Goal: Find specific page/section: Find specific page/section

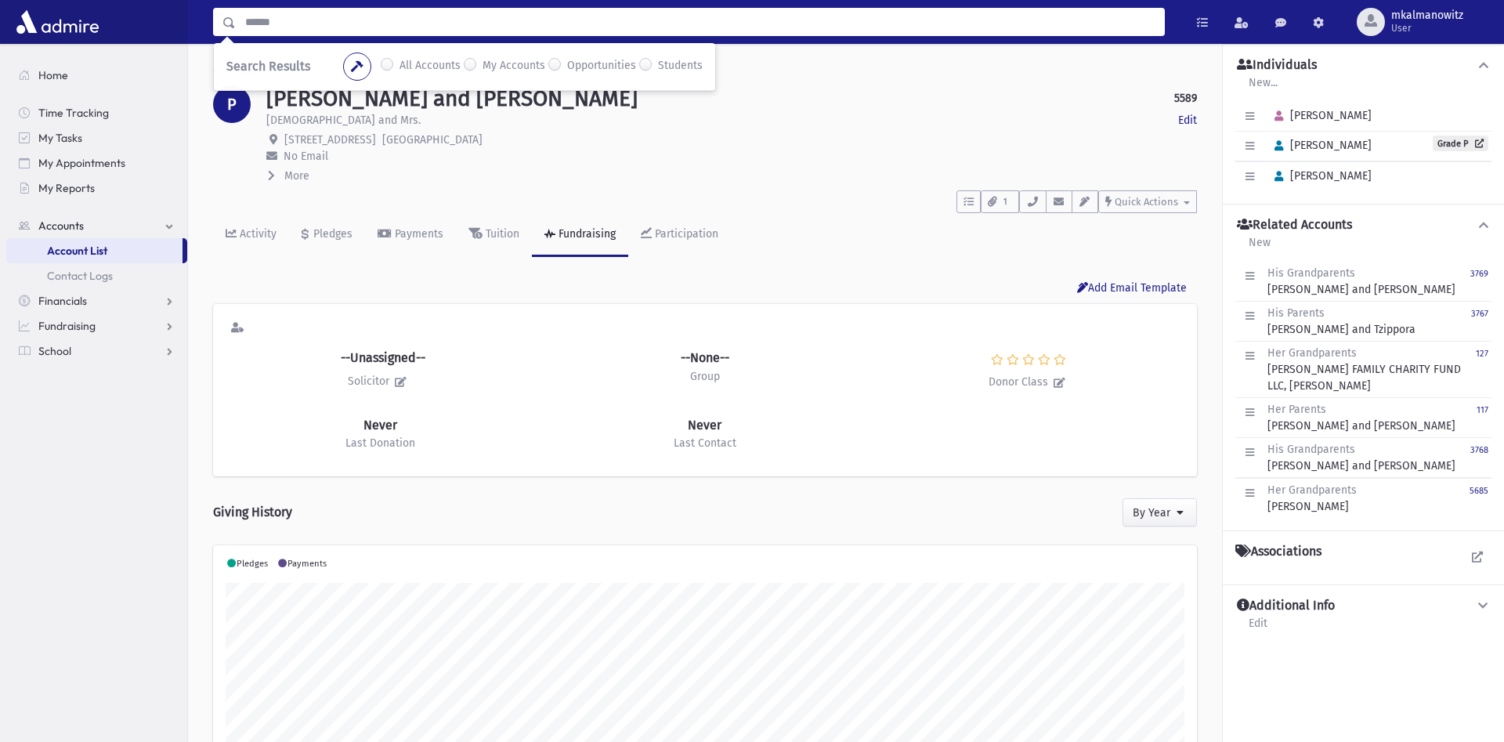
scroll to position [247, 984]
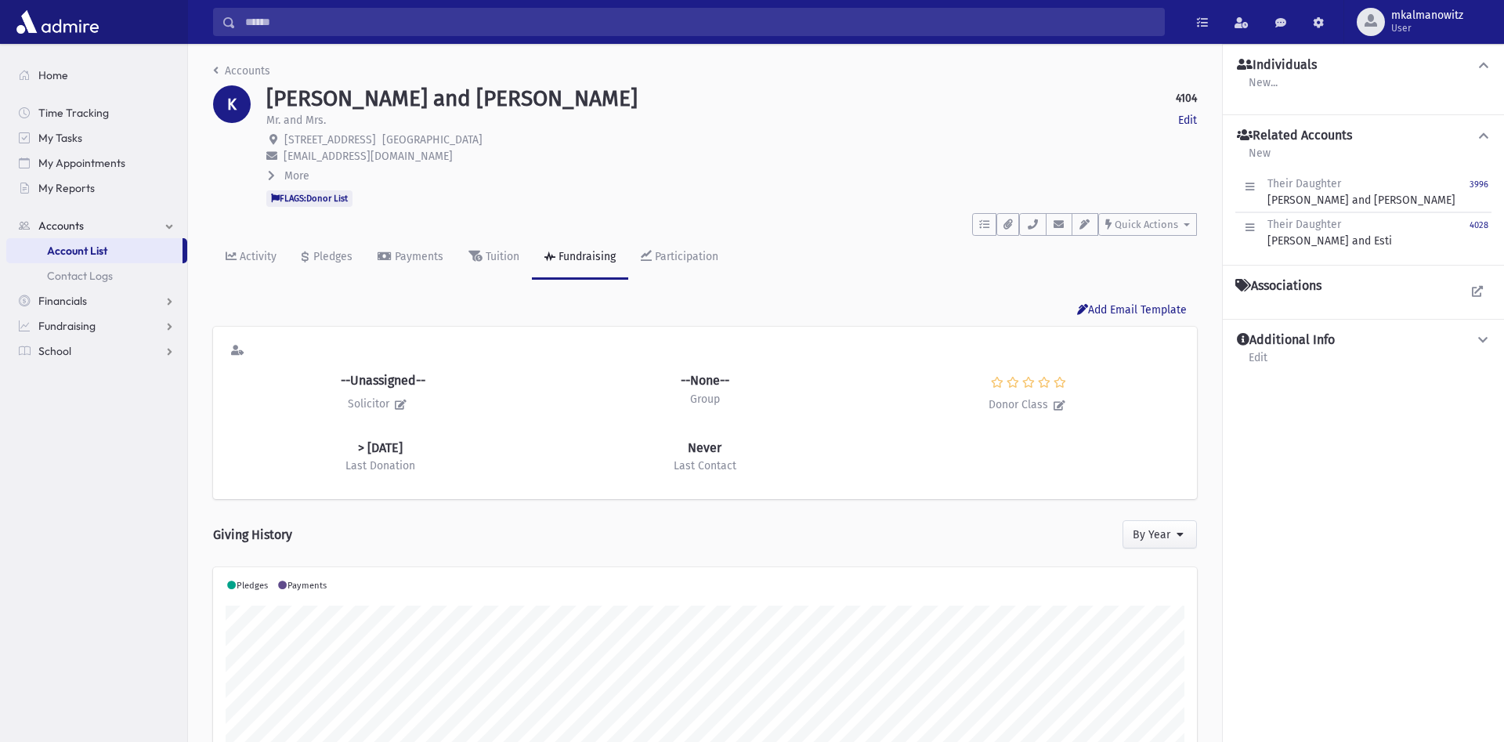
scroll to position [246, 984]
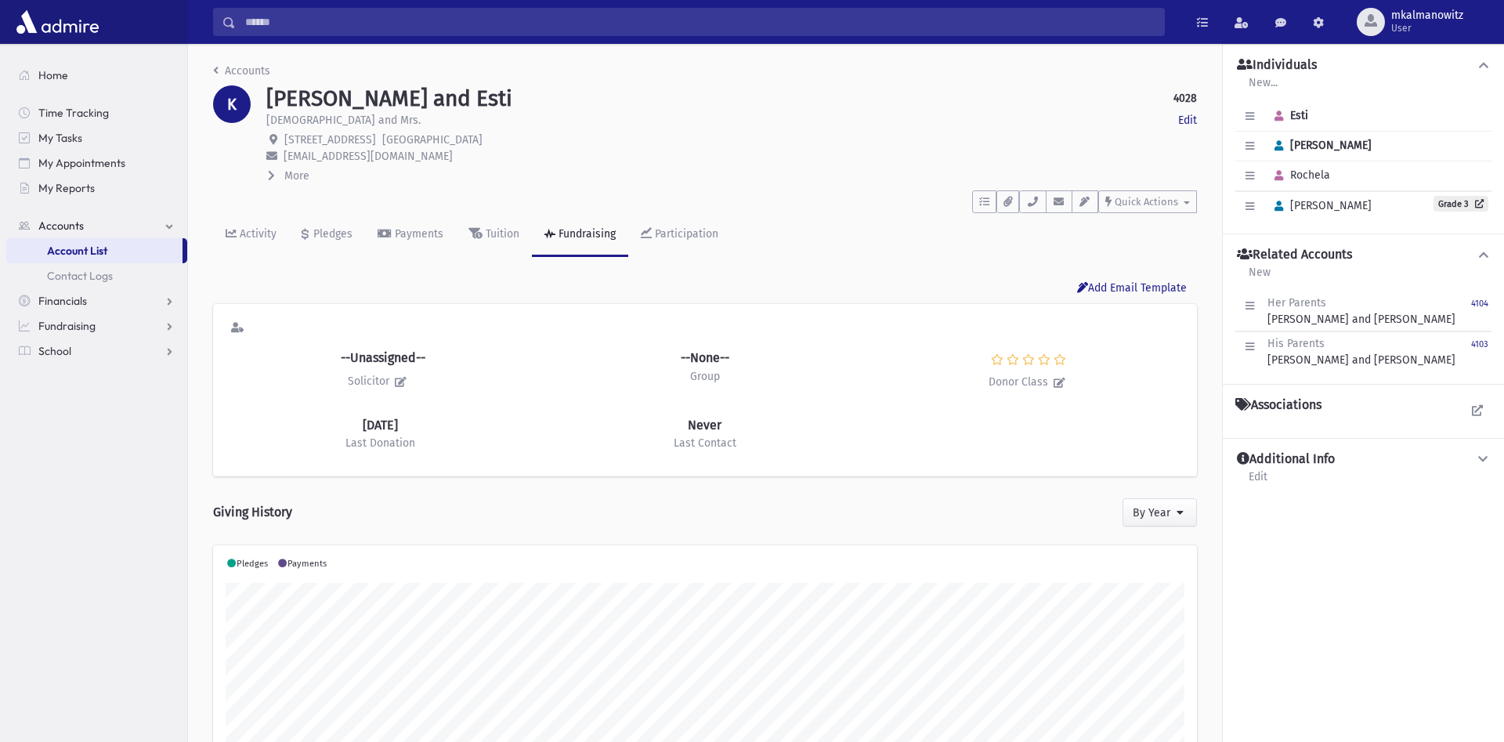
scroll to position [247, 984]
click at [656, 29] on input "Search" at bounding box center [700, 22] width 929 height 28
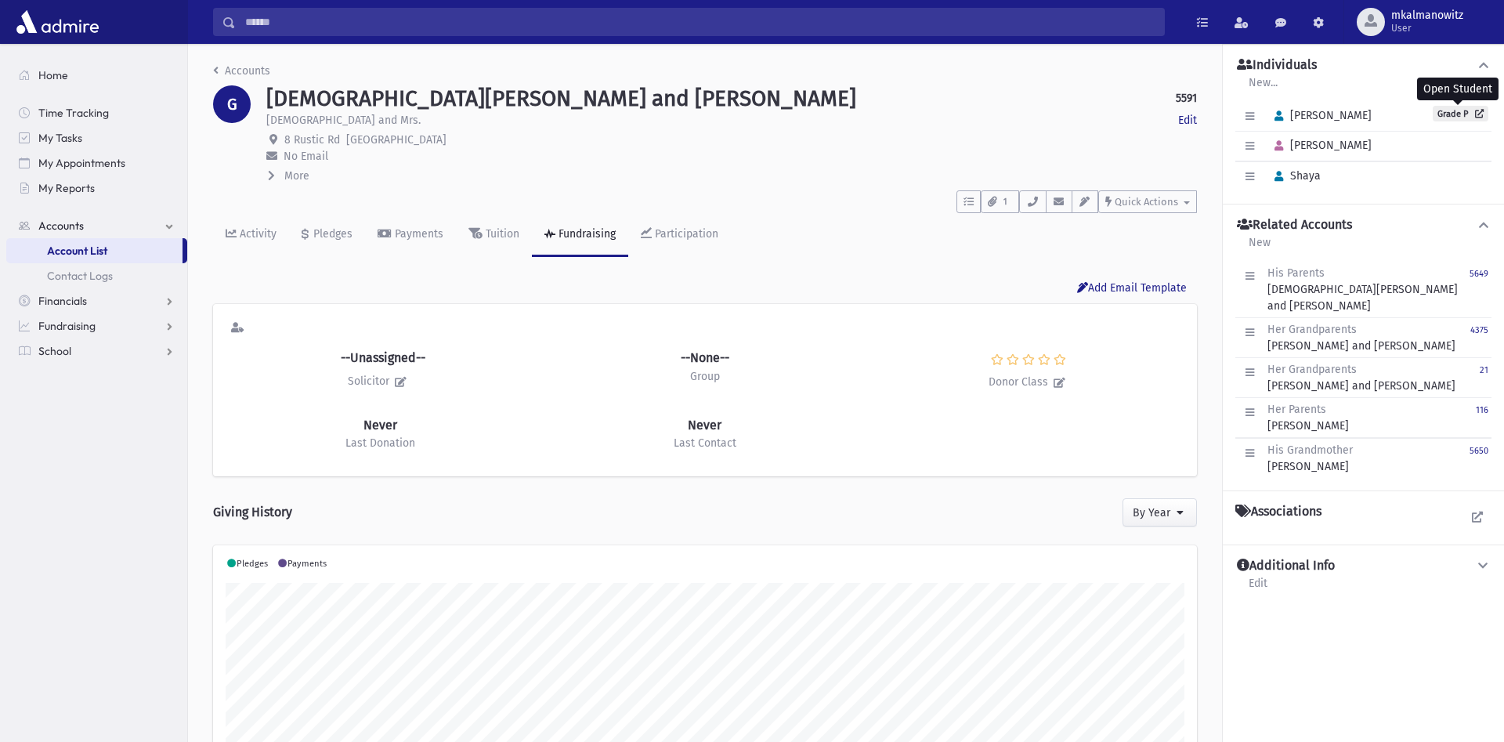
scroll to position [247, 984]
click at [740, 25] on input "Search" at bounding box center [700, 22] width 929 height 28
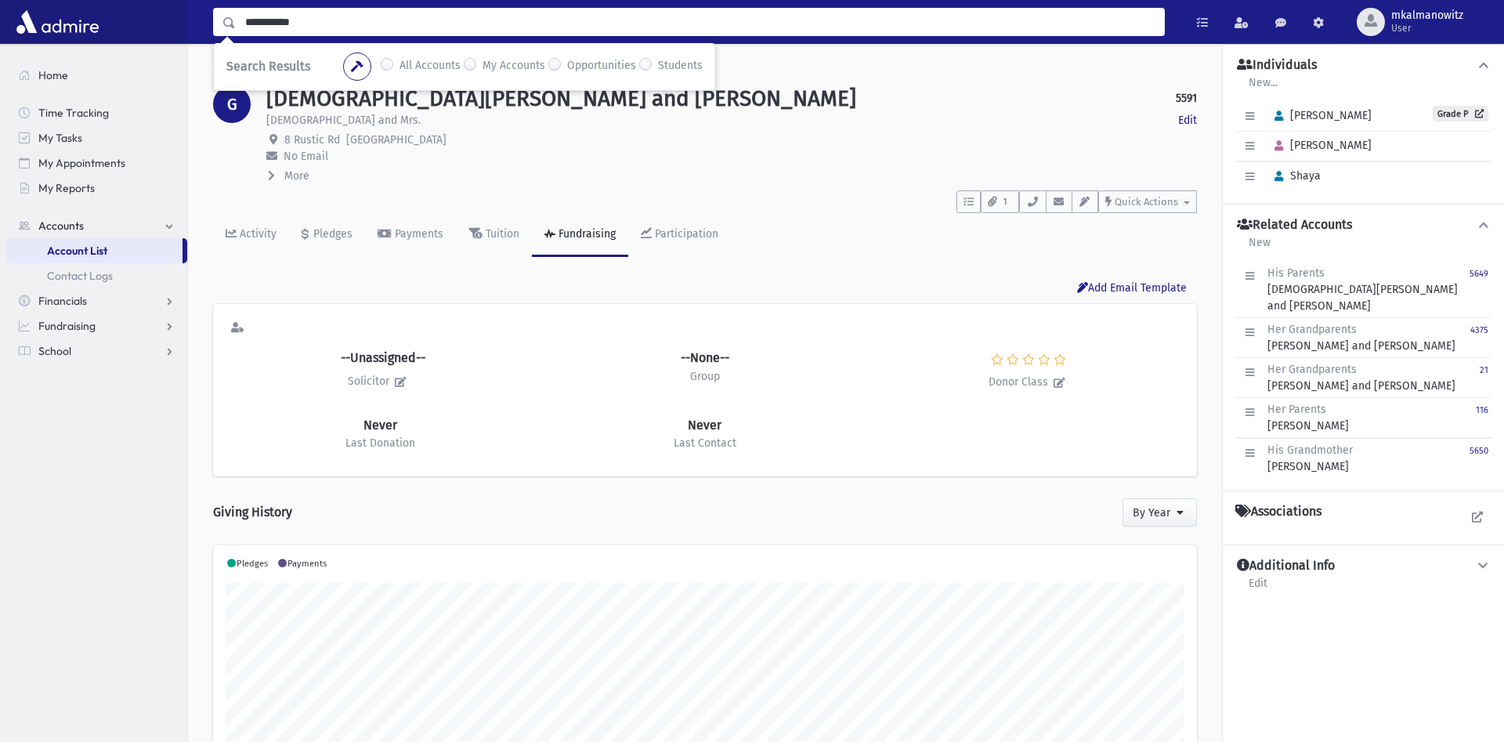
type input "**********"
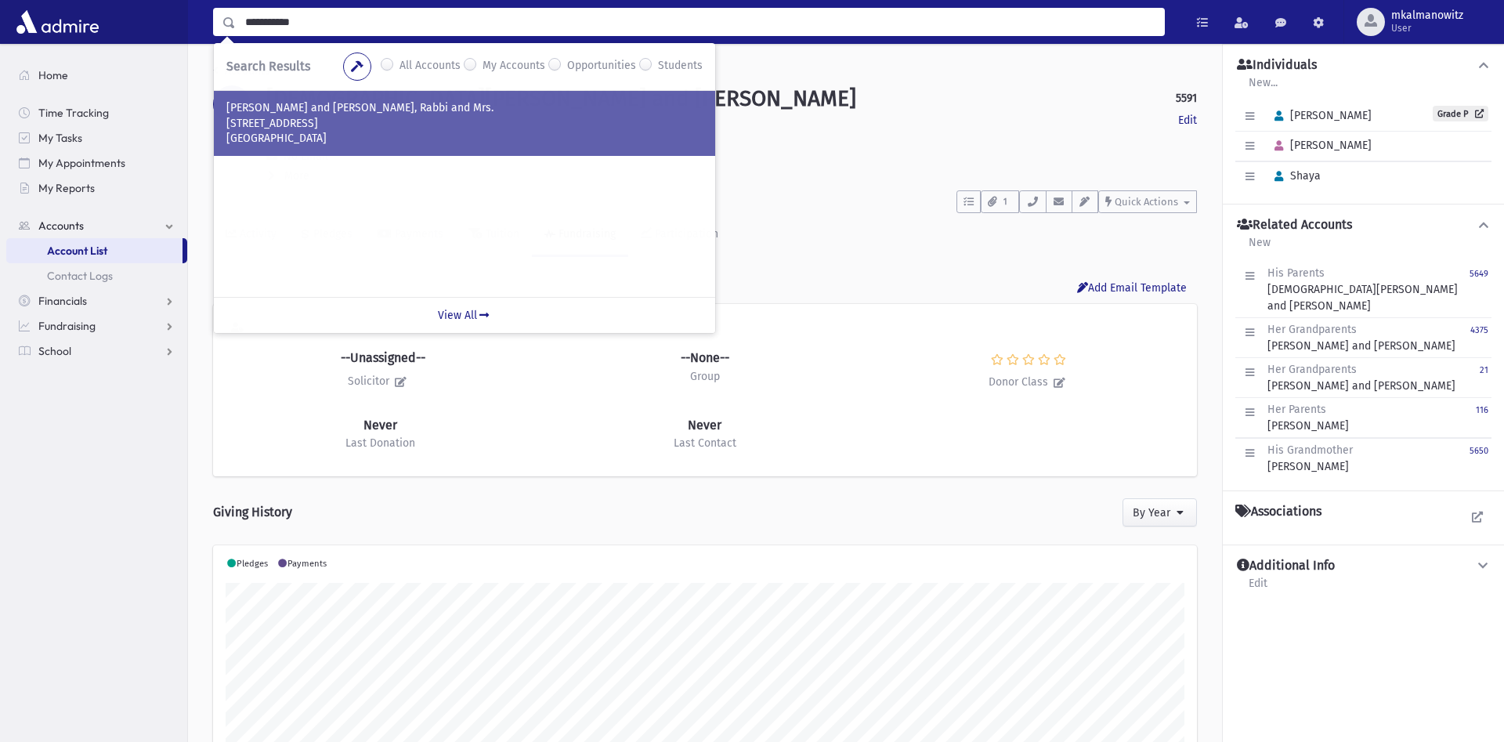
click at [343, 139] on p "[GEOGRAPHIC_DATA]" at bounding box center [464, 139] width 476 height 16
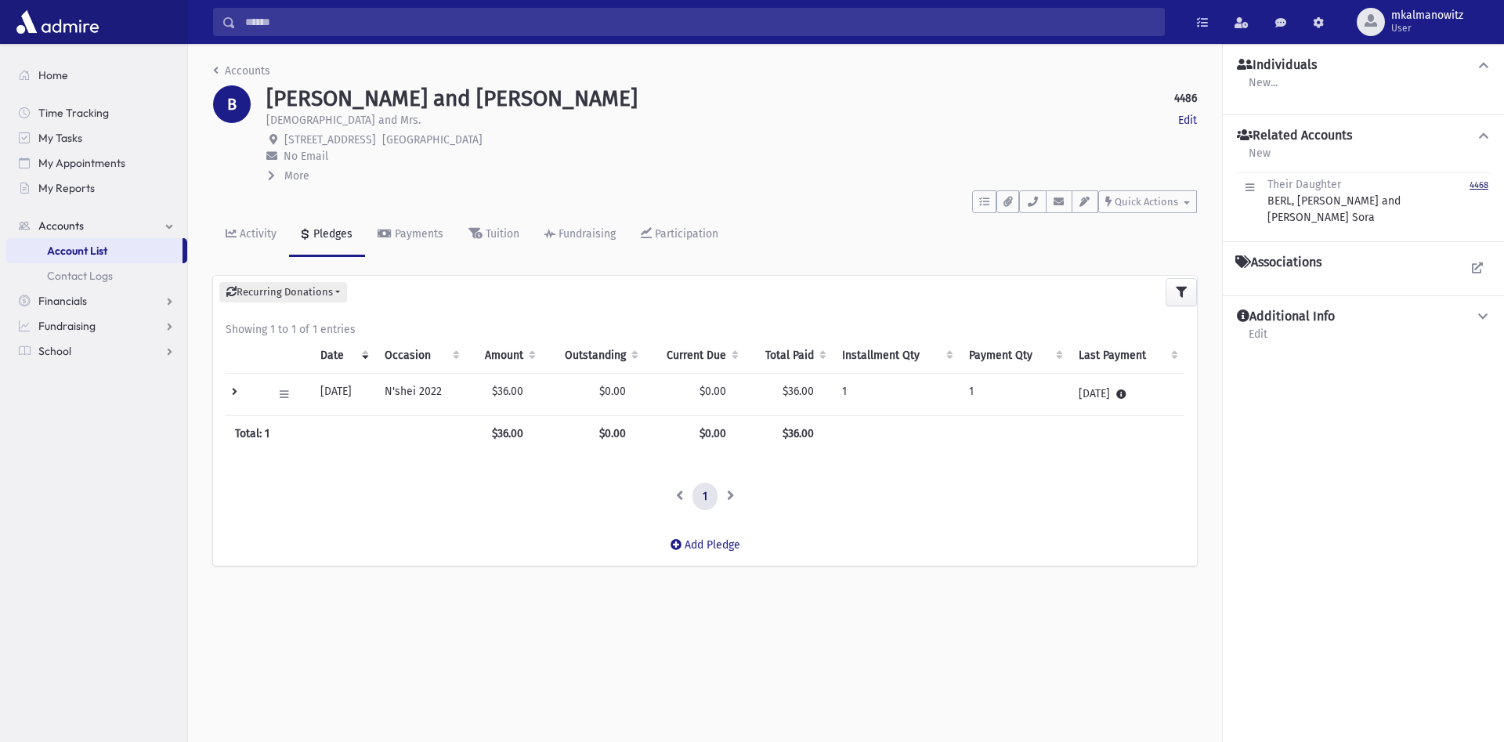
click at [1475, 190] on small "4468" at bounding box center [1479, 185] width 19 height 10
